Goal: Answer question/provide support

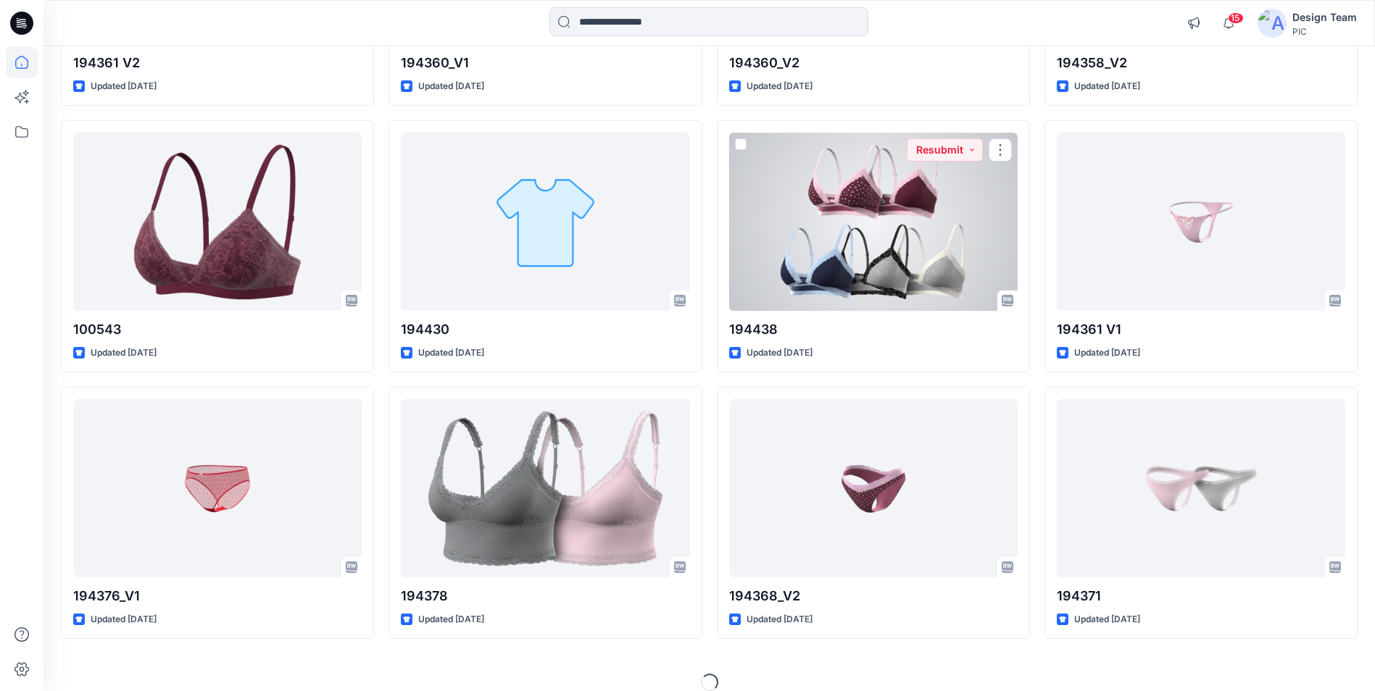
scroll to position [2767, 0]
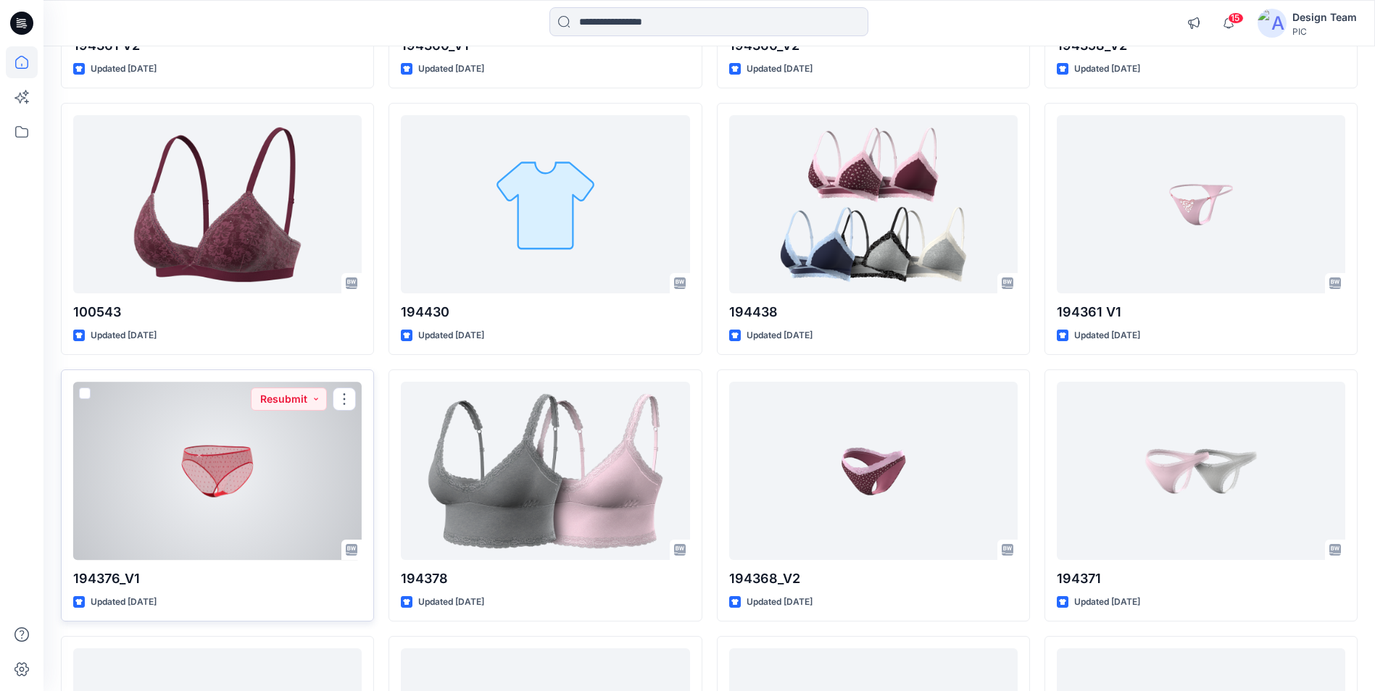
click at [241, 478] on div at bounding box center [217, 471] width 288 height 178
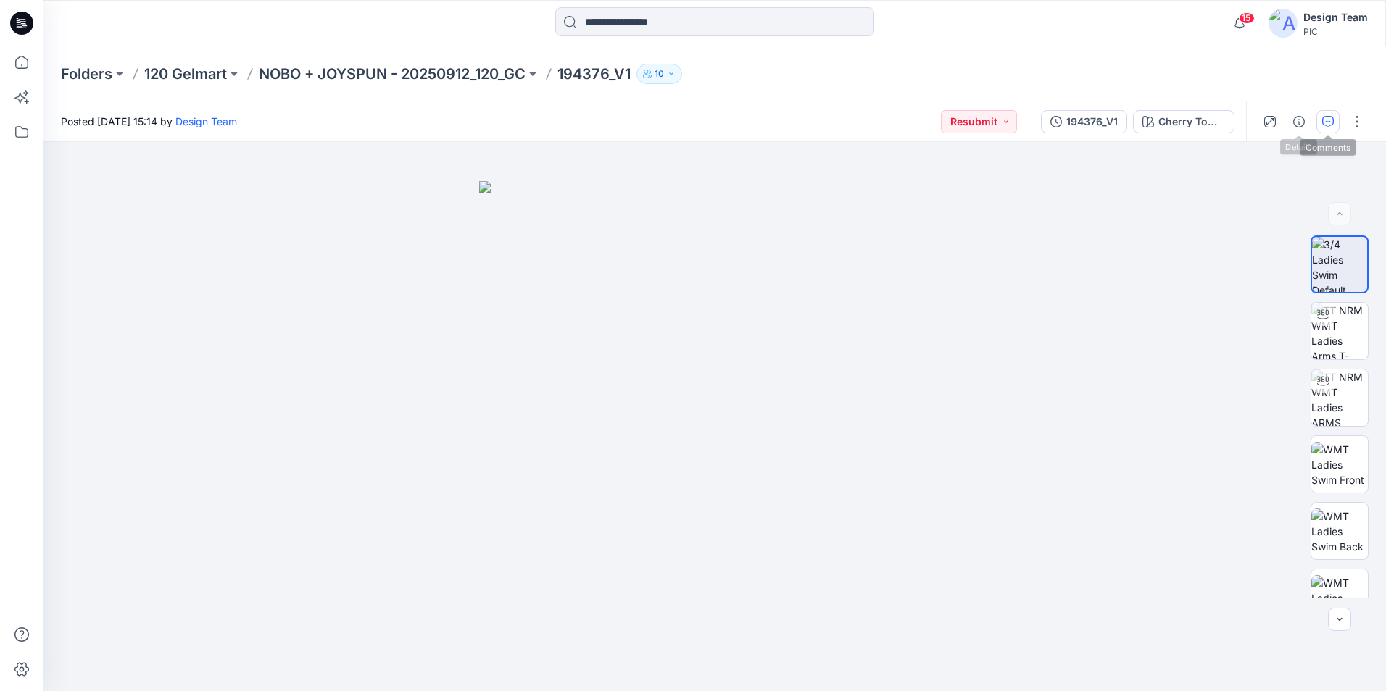
click at [1329, 124] on icon "button" at bounding box center [1328, 122] width 12 height 12
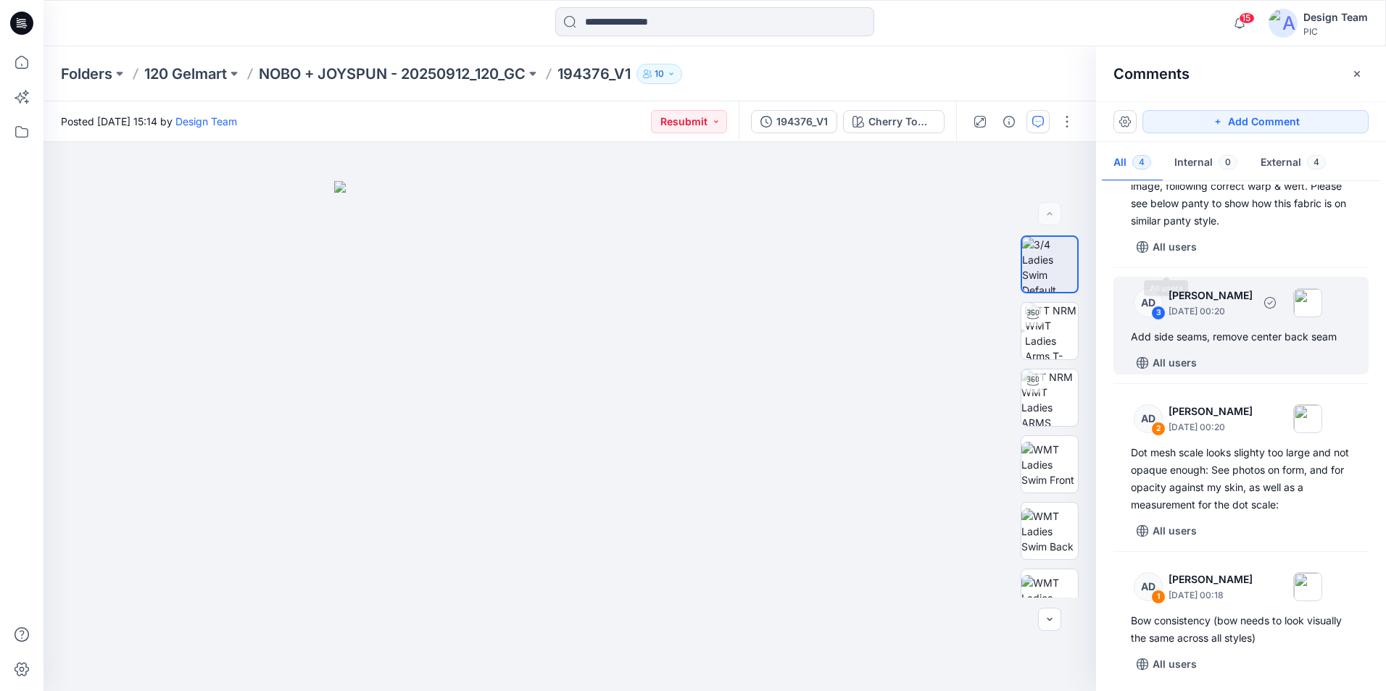
scroll to position [89, 0]
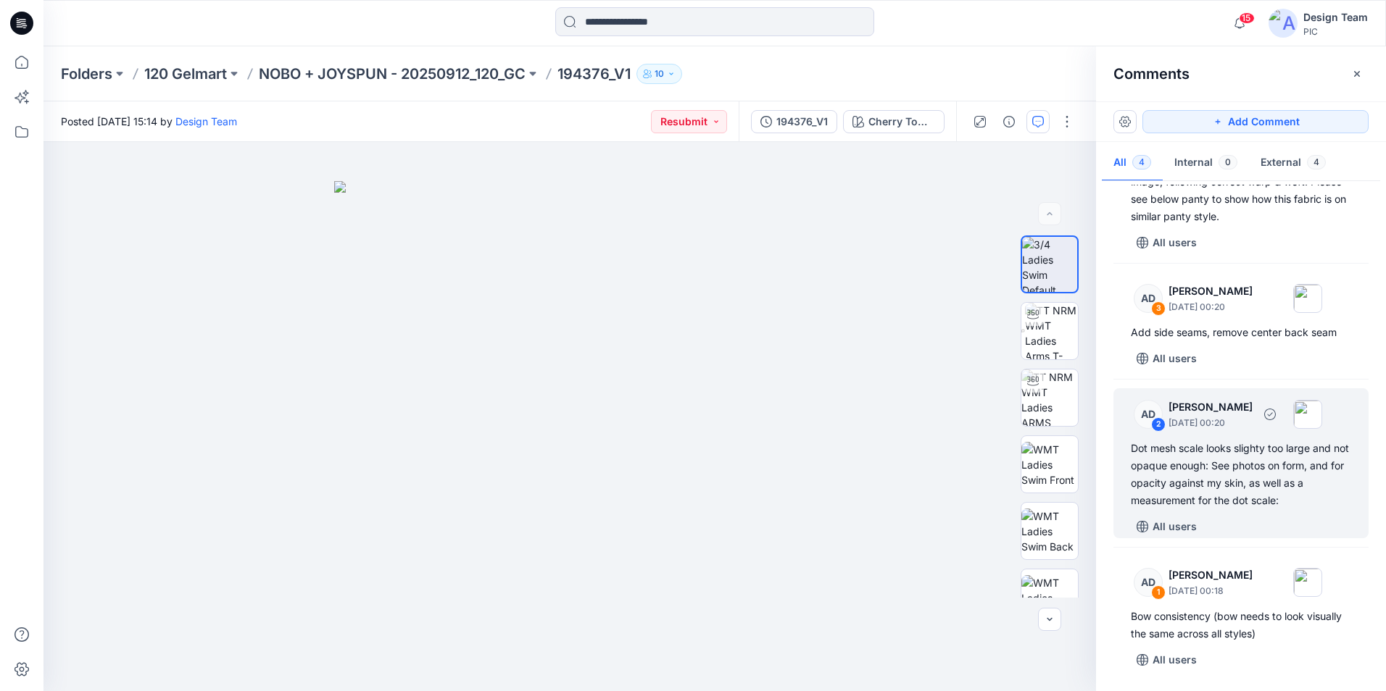
click at [1151, 469] on div "Dot mesh scale looks slighty too large and not opaque enough: See photos on for…" at bounding box center [1241, 475] width 220 height 70
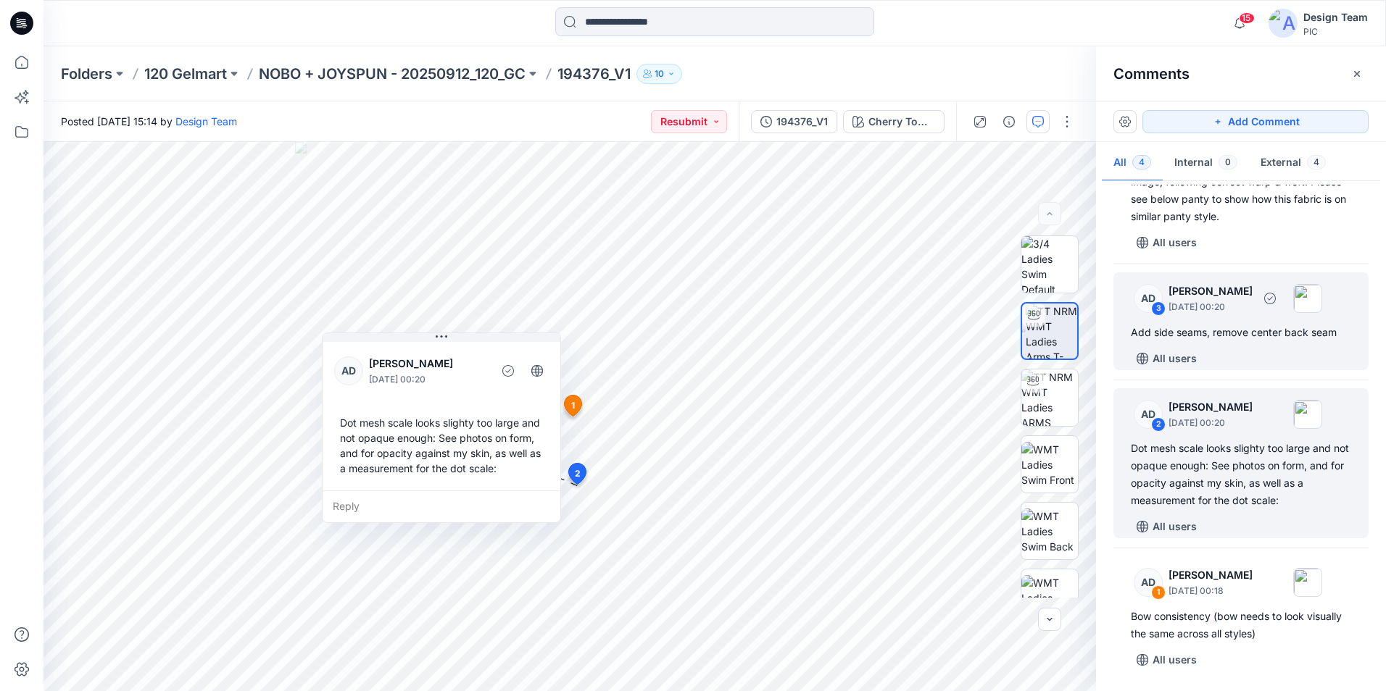
click at [1215, 337] on div "Add side seams, remove center back seam" at bounding box center [1241, 332] width 220 height 17
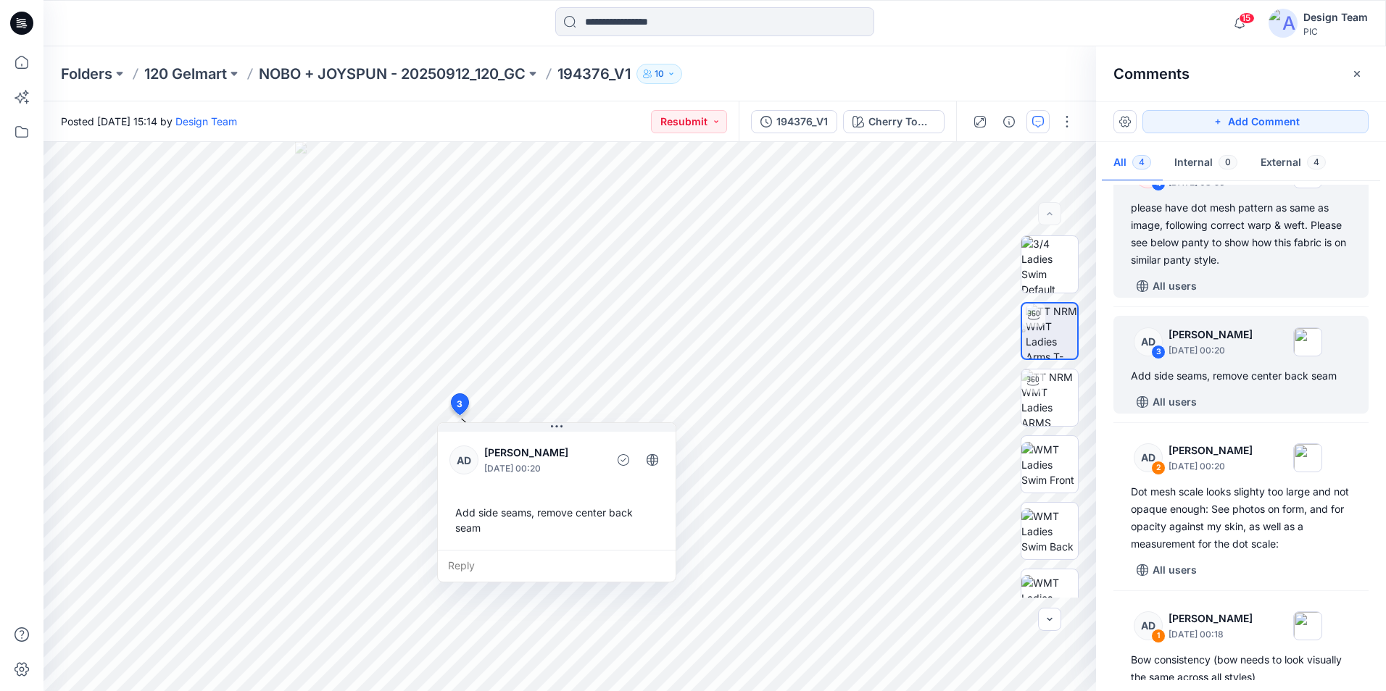
scroll to position [0, 0]
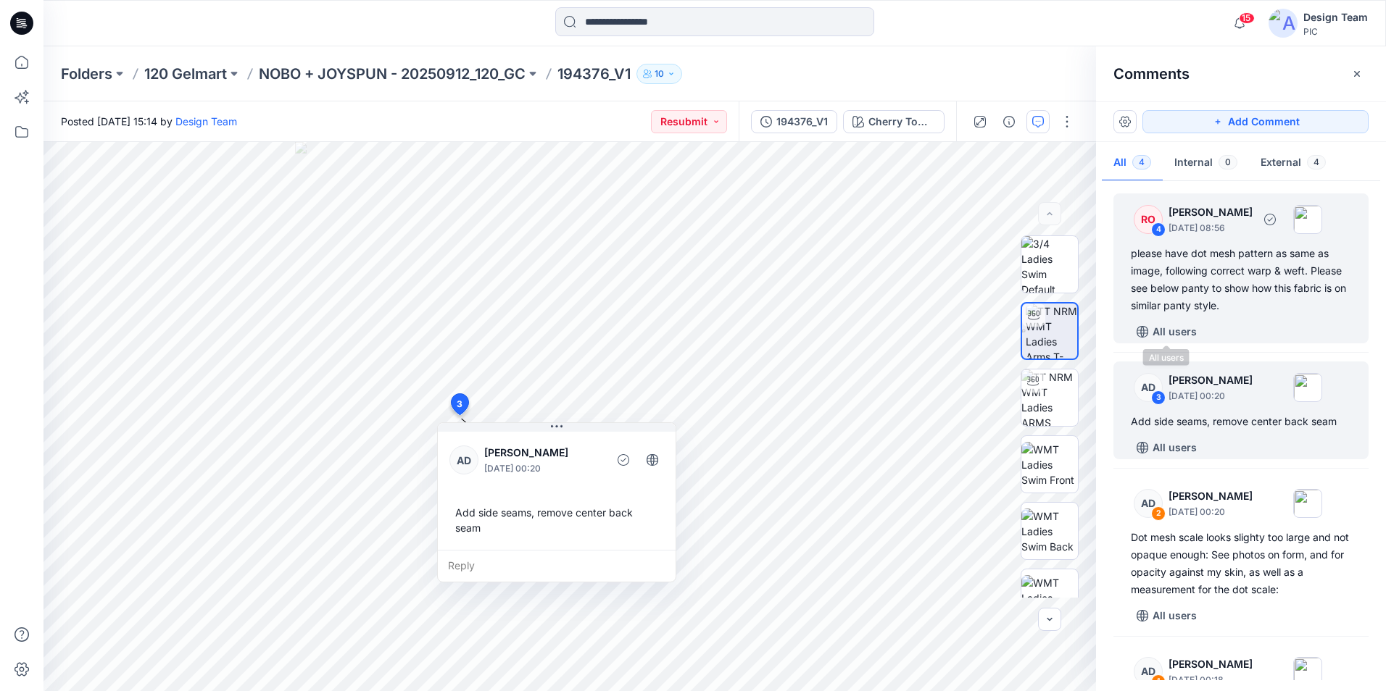
click at [1199, 304] on div "please have dot mesh pattern as same as image, following correct warp & weft. P…" at bounding box center [1241, 280] width 220 height 70
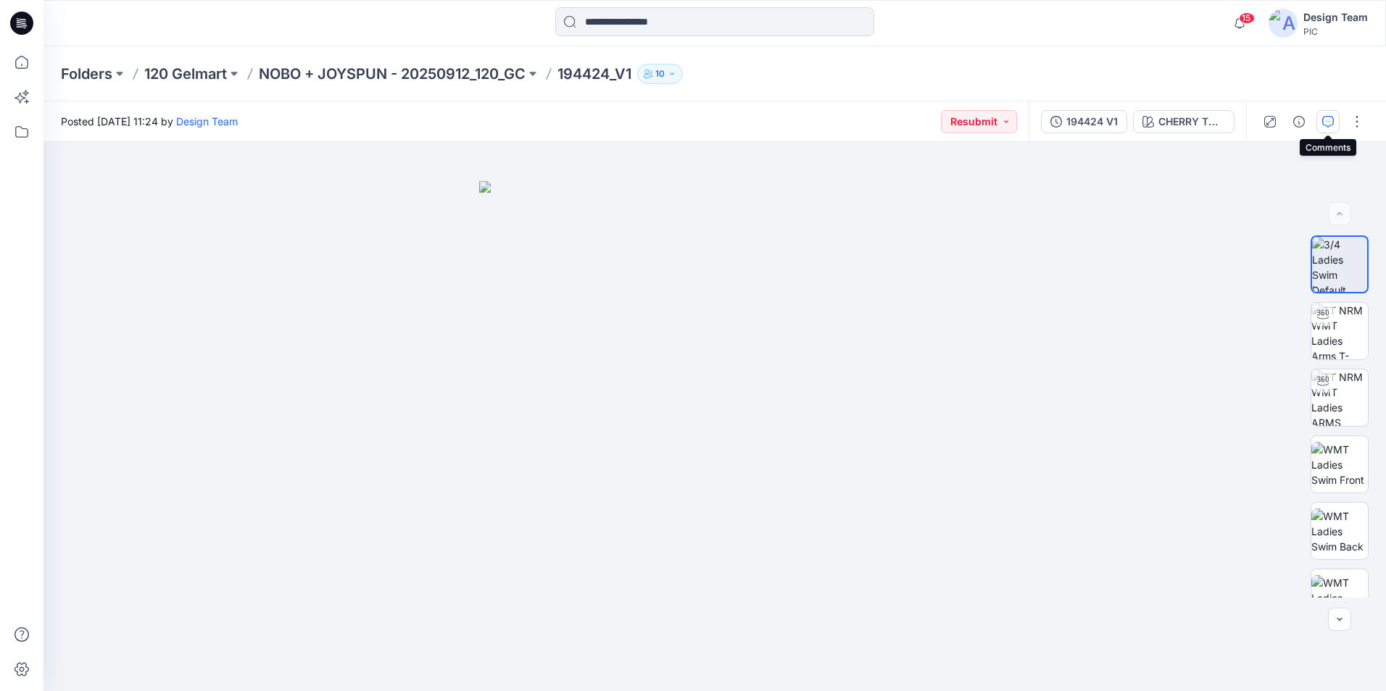
click at [1328, 125] on icon "button" at bounding box center [1328, 122] width 12 height 12
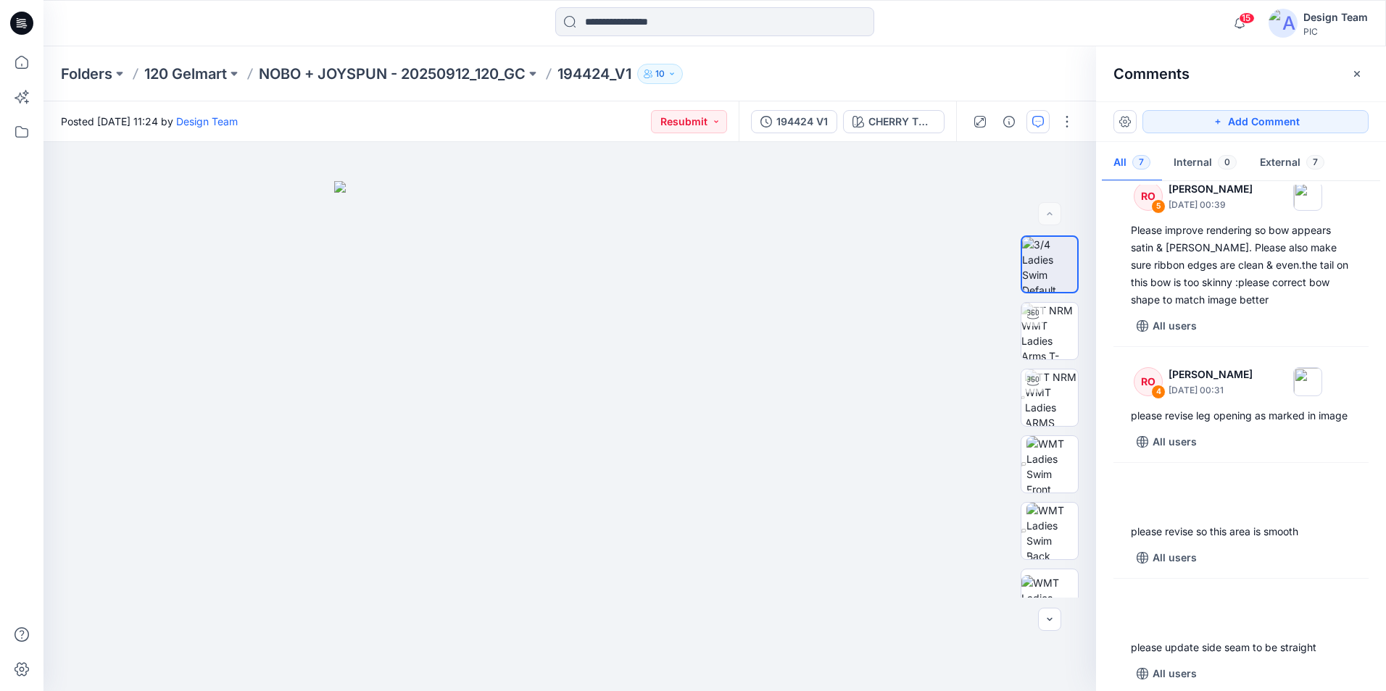
scroll to position [454, 0]
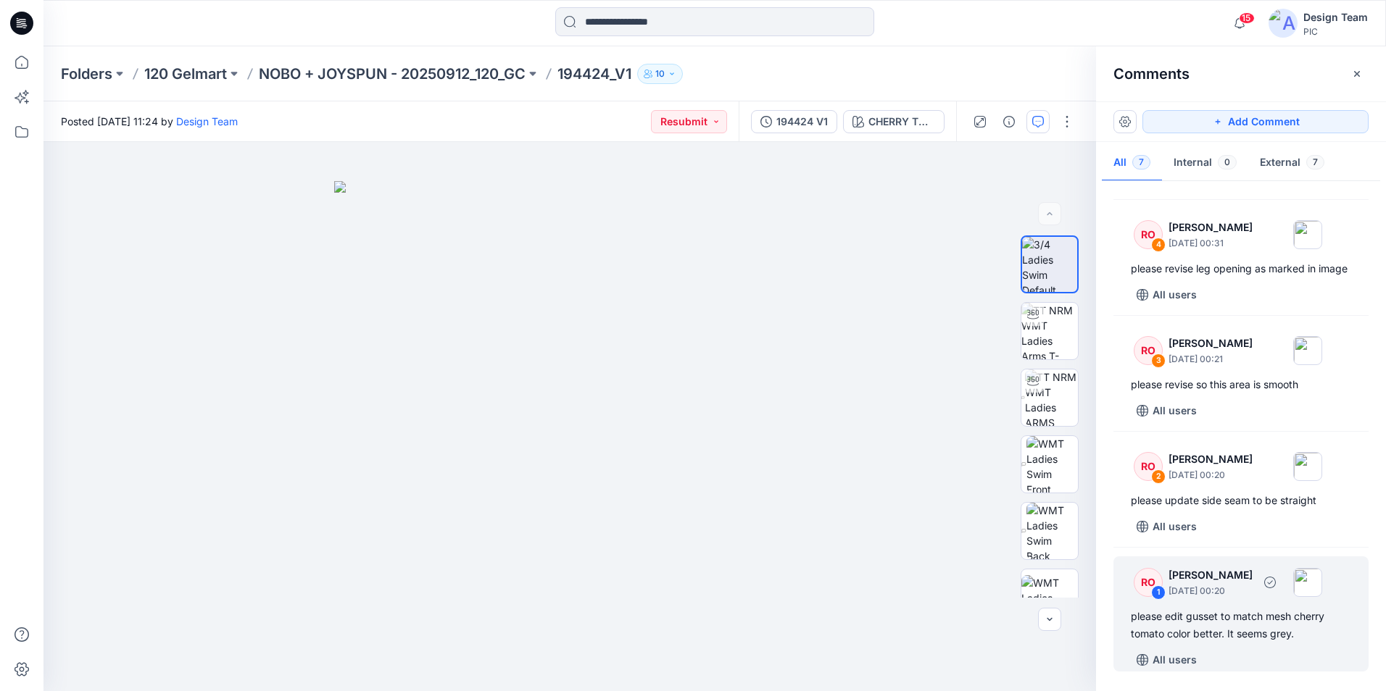
click at [1147, 620] on div "please edit gusset to match mesh cherry tomato color better. It seems grey." at bounding box center [1241, 625] width 220 height 35
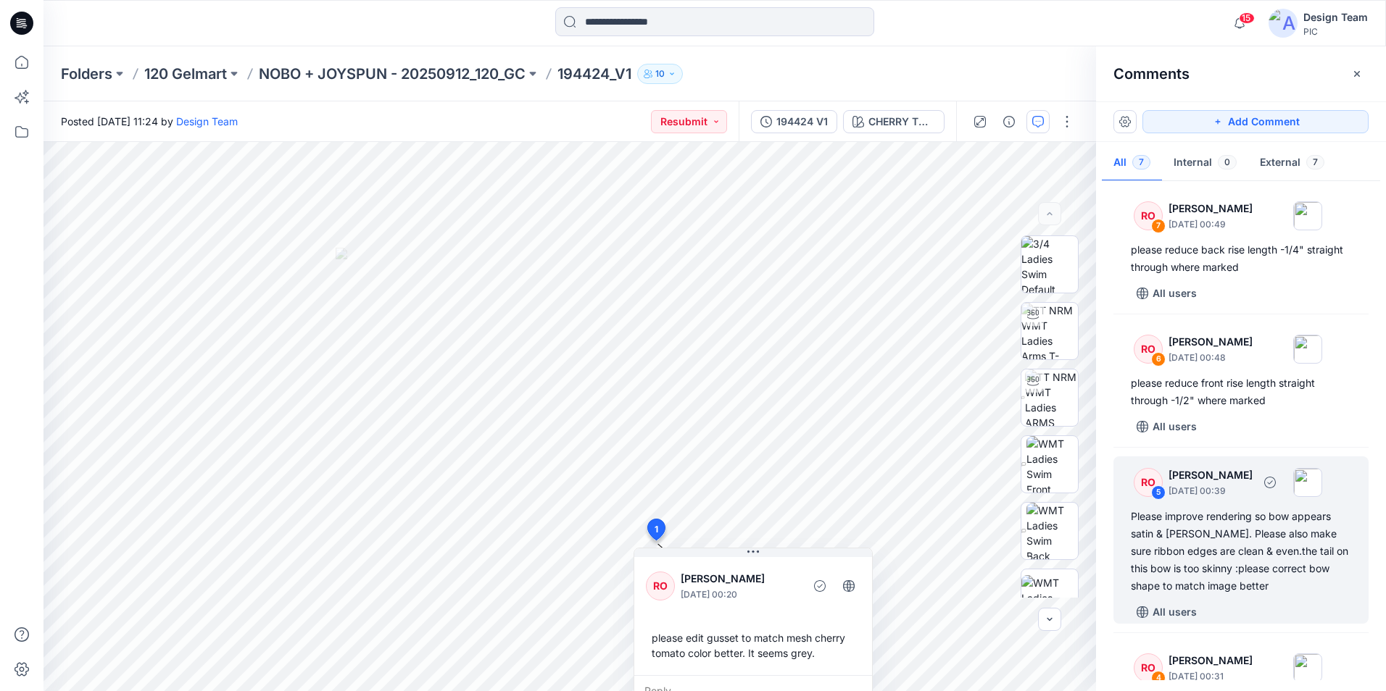
scroll to position [0, 0]
